Goal: Task Accomplishment & Management: Use online tool/utility

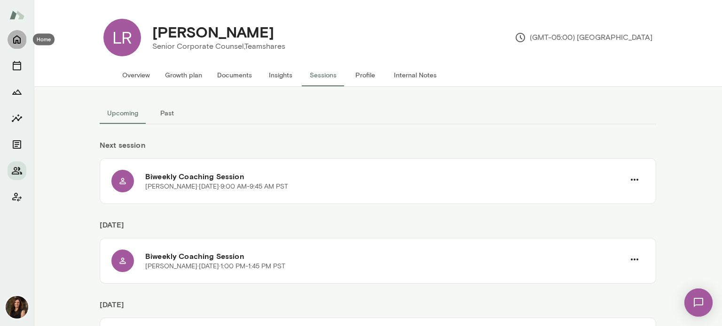
click at [15, 41] on icon "Home" at bounding box center [16, 39] width 11 height 11
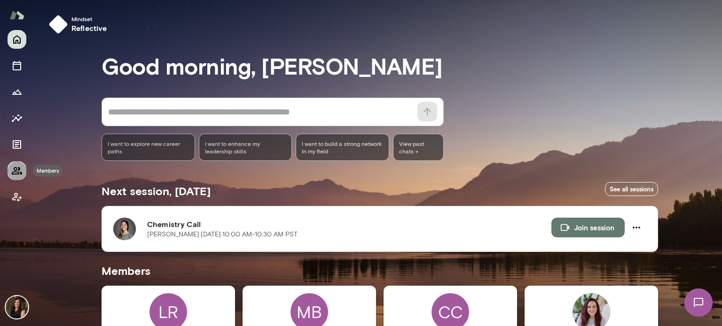
click at [18, 171] on icon "Members" at bounding box center [16, 170] width 11 height 11
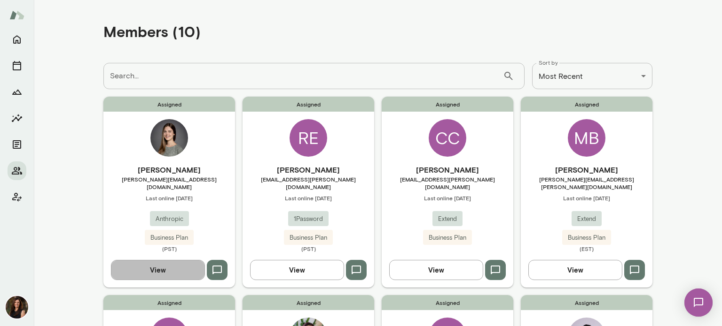
click at [169, 269] on button "View" at bounding box center [158, 270] width 94 height 20
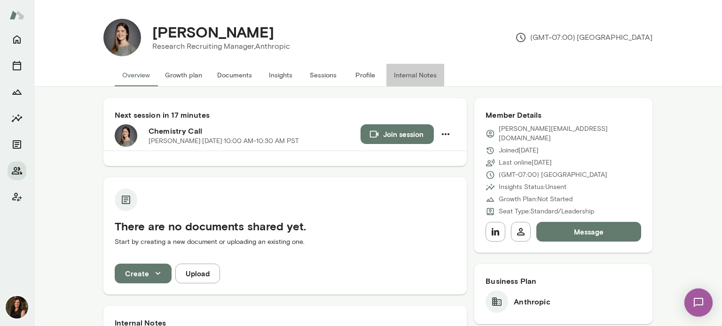
click at [403, 74] on button "Internal Notes" at bounding box center [415, 75] width 58 height 23
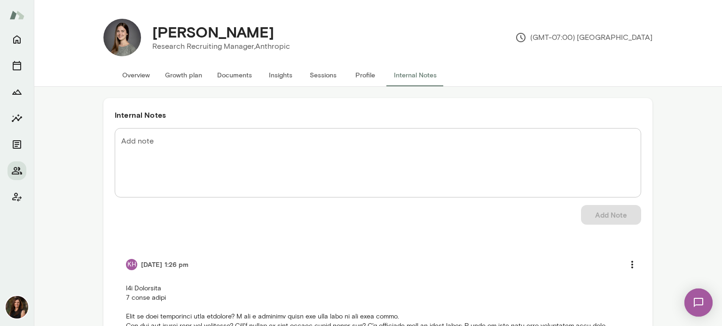
click at [142, 75] on button "Overview" at bounding box center [136, 75] width 43 height 23
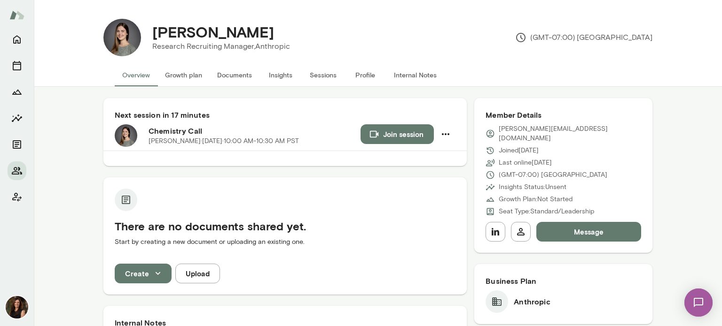
click at [411, 73] on button "Internal Notes" at bounding box center [415, 75] width 58 height 23
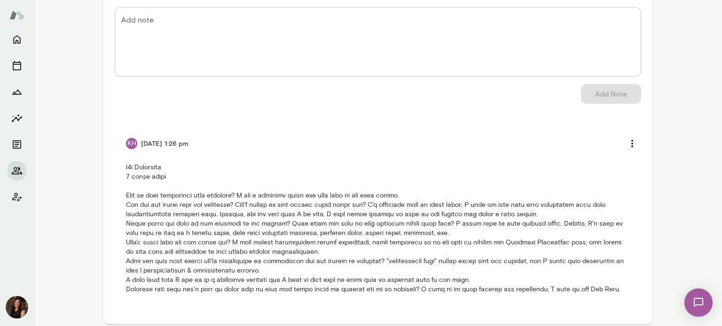
scroll to position [131, 0]
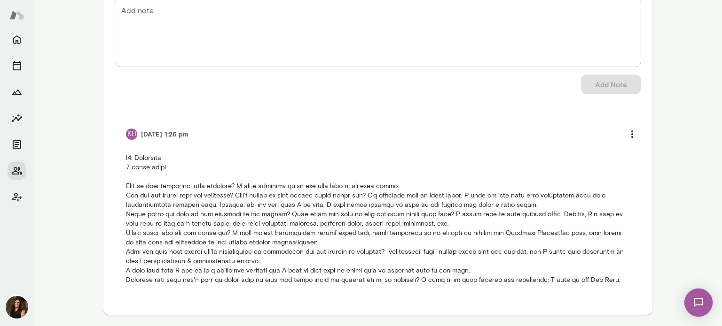
click at [122, 157] on li "KH [DATE] 1:26 pm" at bounding box center [378, 204] width 526 height 183
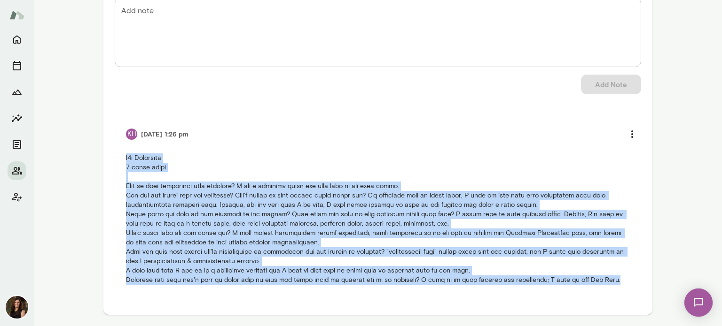
drag, startPoint x: 122, startPoint y: 157, endPoint x: 613, endPoint y: 279, distance: 505.9
click at [613, 279] on p at bounding box center [378, 220] width 504 height 132
copy p "b2b Anthropic 3 month trial What is your experience with coaching? I use a pers…"
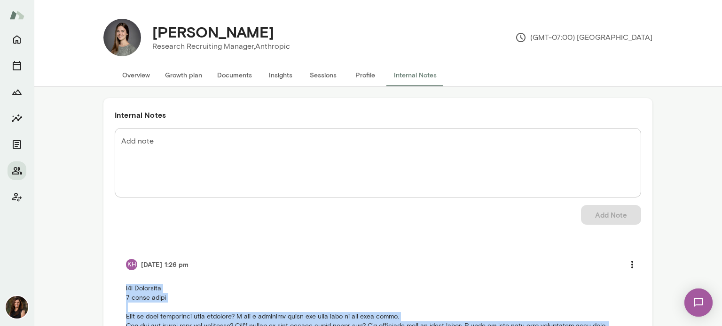
drag, startPoint x: 216, startPoint y: 31, endPoint x: 260, endPoint y: 35, distance: 44.4
click at [260, 35] on div "[PERSON_NAME]" at bounding box center [221, 32] width 153 height 18
copy h4 "[PERSON_NAME]"
click at [18, 39] on icon "Home" at bounding box center [16, 39] width 11 height 11
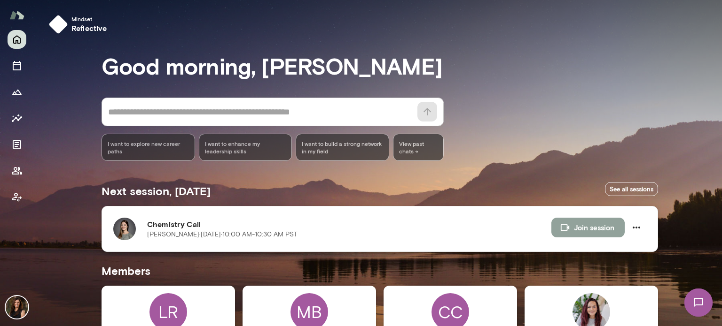
click at [603, 223] on button "Join session" at bounding box center [587, 228] width 73 height 20
